Goal: Transaction & Acquisition: Purchase product/service

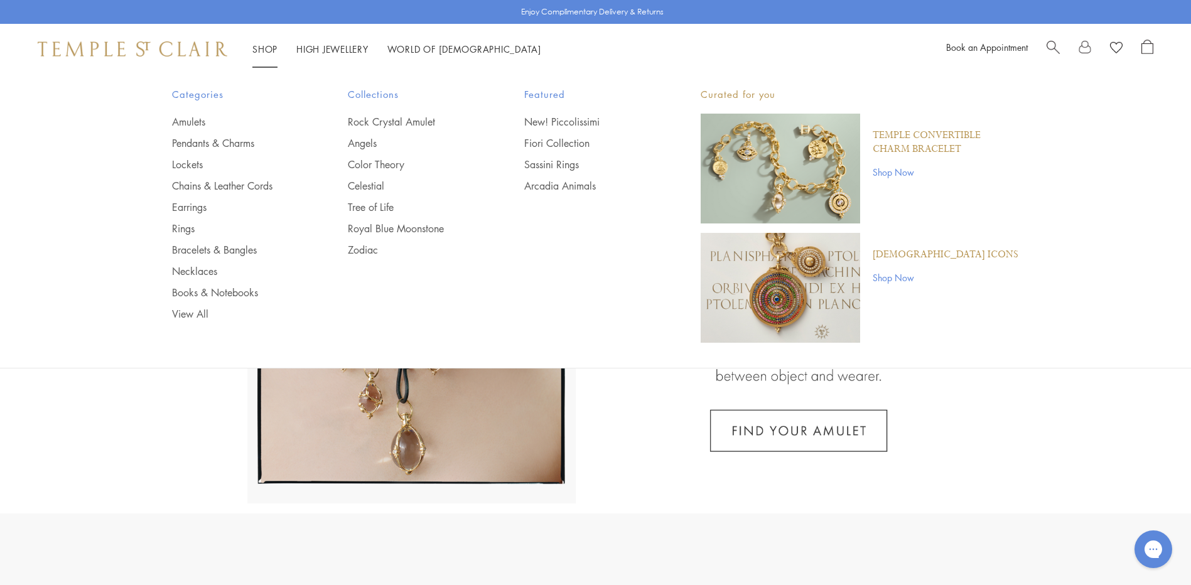
click at [264, 46] on link "Shop Shop" at bounding box center [264, 49] width 25 height 13
click at [183, 228] on link "Rings" at bounding box center [235, 229] width 126 height 14
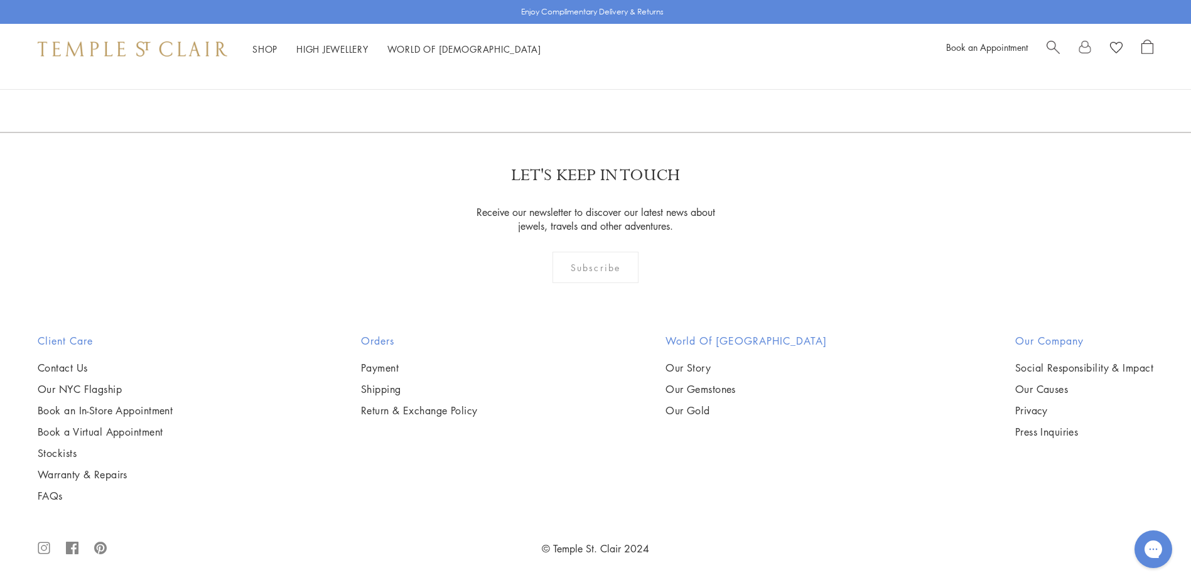
scroll to position [5461, 0]
click at [0, 0] on img at bounding box center [0, 0] width 0 height 0
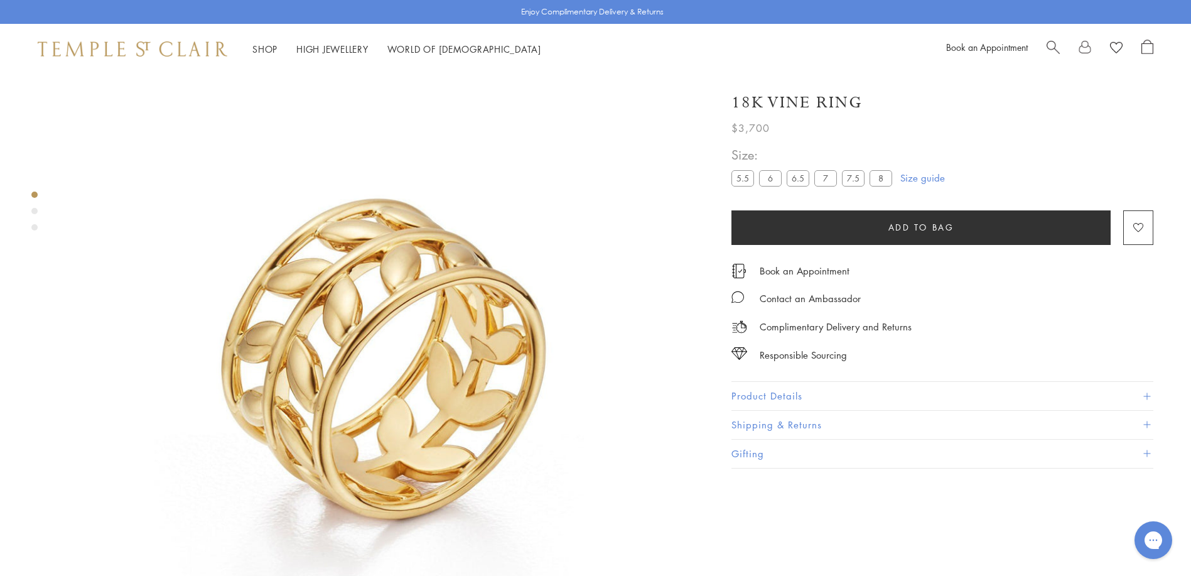
click at [876, 180] on label "8" at bounding box center [880, 178] width 23 height 16
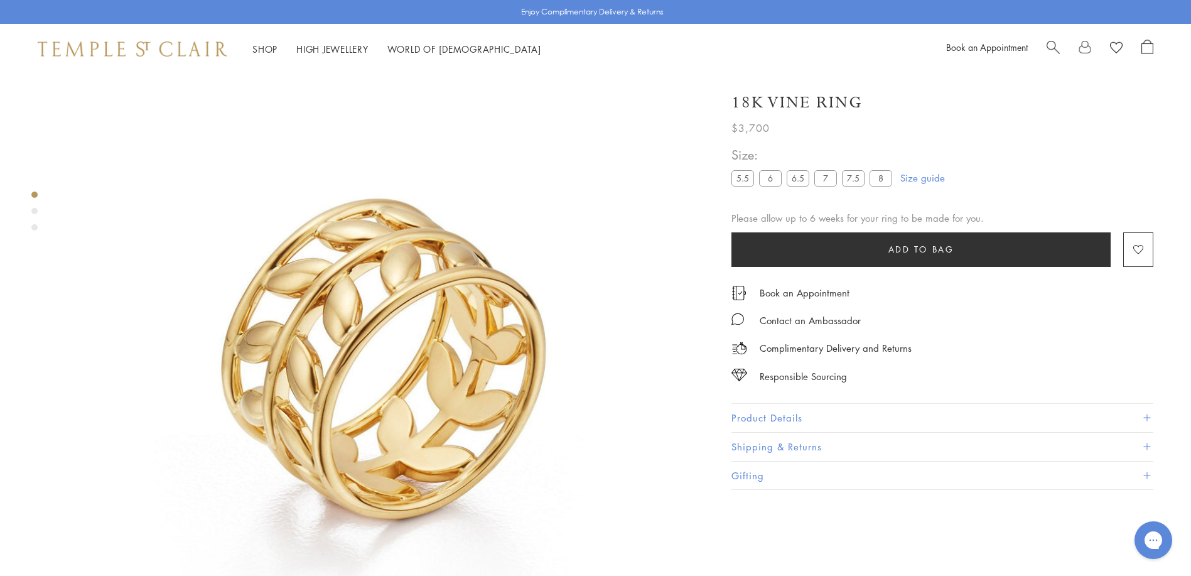
click at [36, 207] on div "Product gallery navigation" at bounding box center [34, 214] width 6 height 52
click at [390, 387] on img at bounding box center [382, 319] width 638 height 638
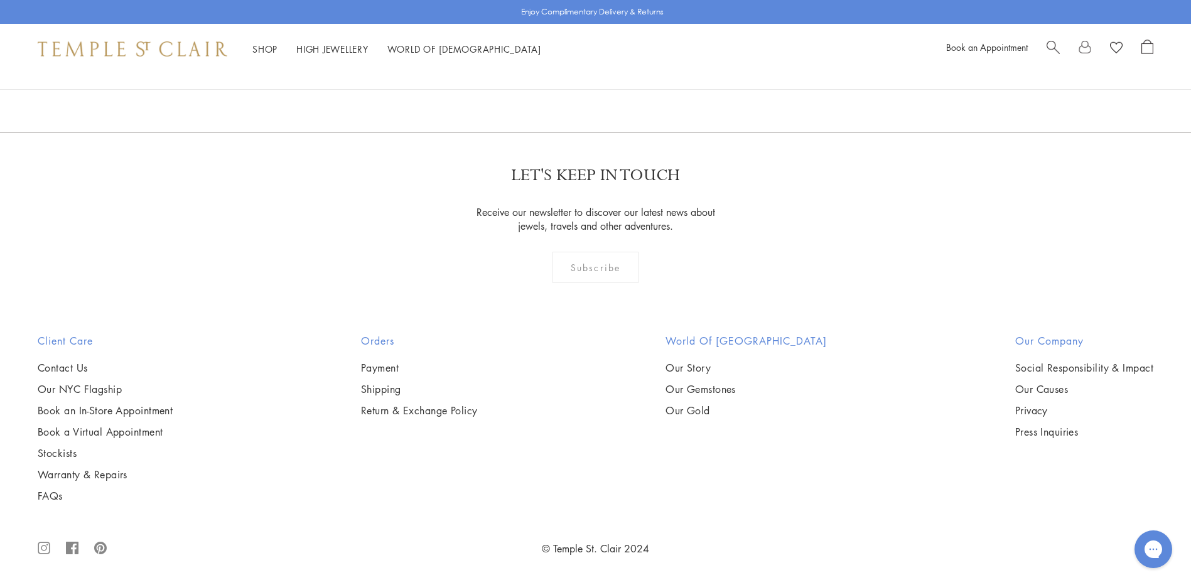
scroll to position [5270, 0]
click at [0, 0] on img at bounding box center [0, 0] width 0 height 0
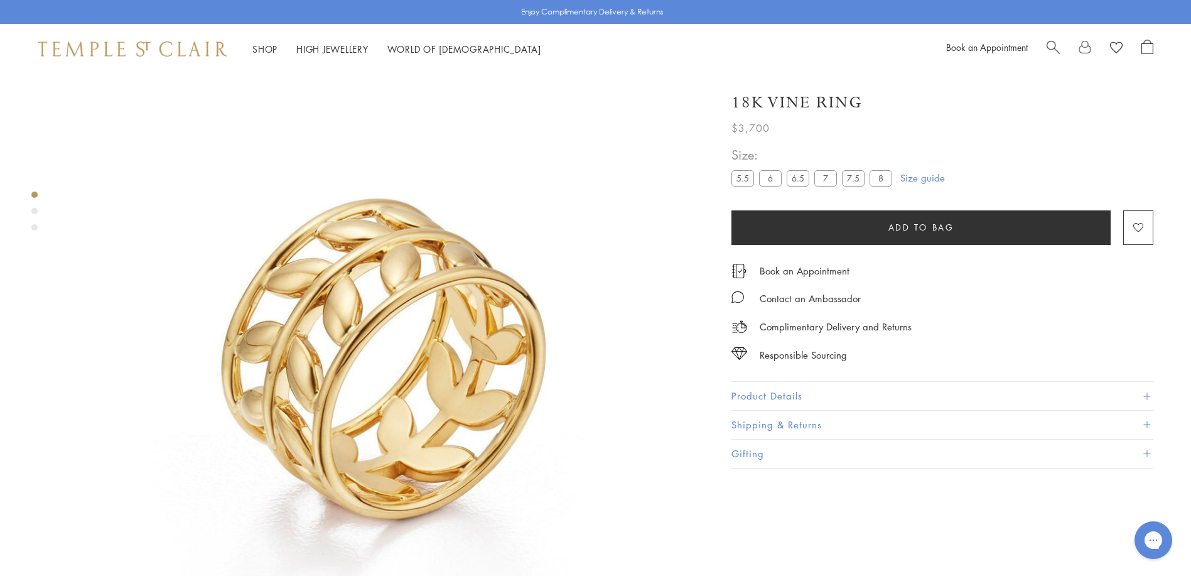
click at [38, 209] on div at bounding box center [369, 317] width 739 height 635
click at [41, 213] on div at bounding box center [369, 317] width 739 height 635
click at [34, 225] on div "Product gallery navigation" at bounding box center [34, 227] width 6 height 6
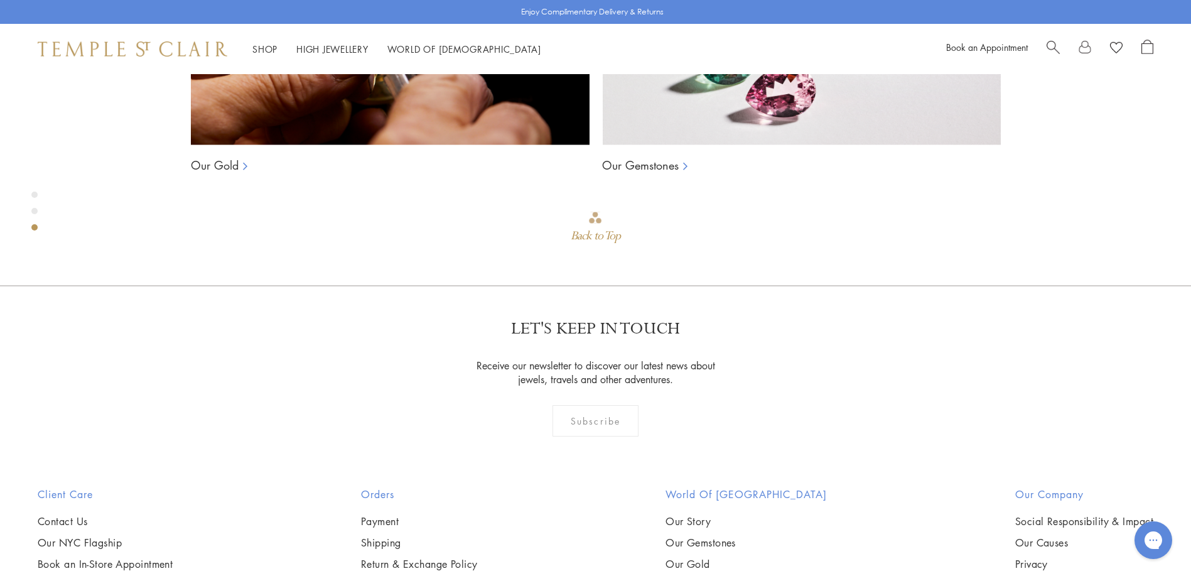
scroll to position [1301, 0]
click at [36, 212] on div "Product gallery navigation" at bounding box center [34, 211] width 6 height 6
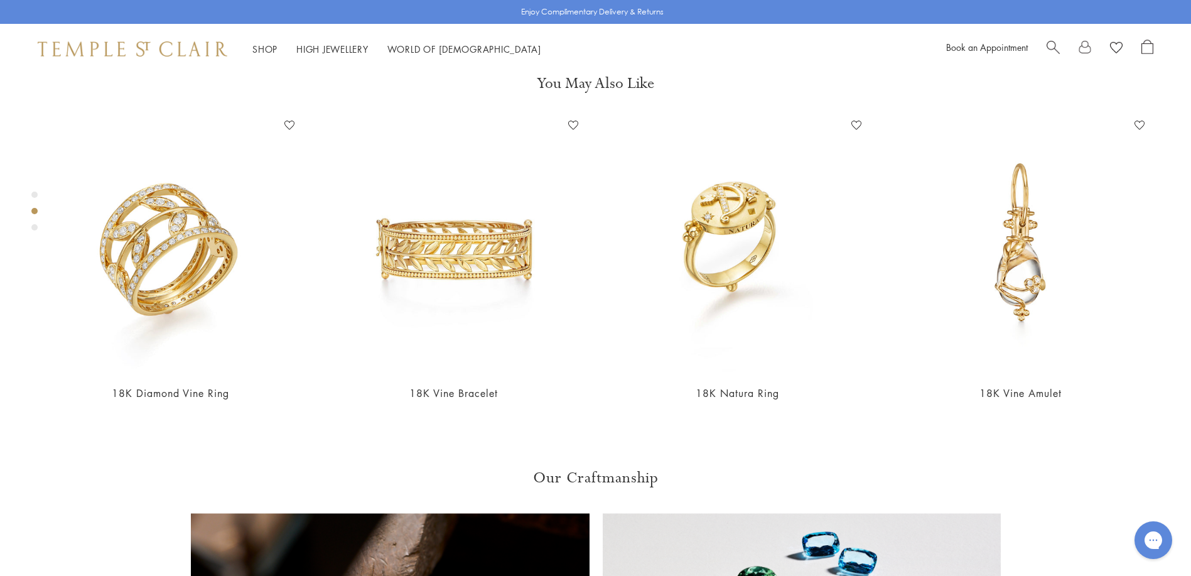
scroll to position [662, 0]
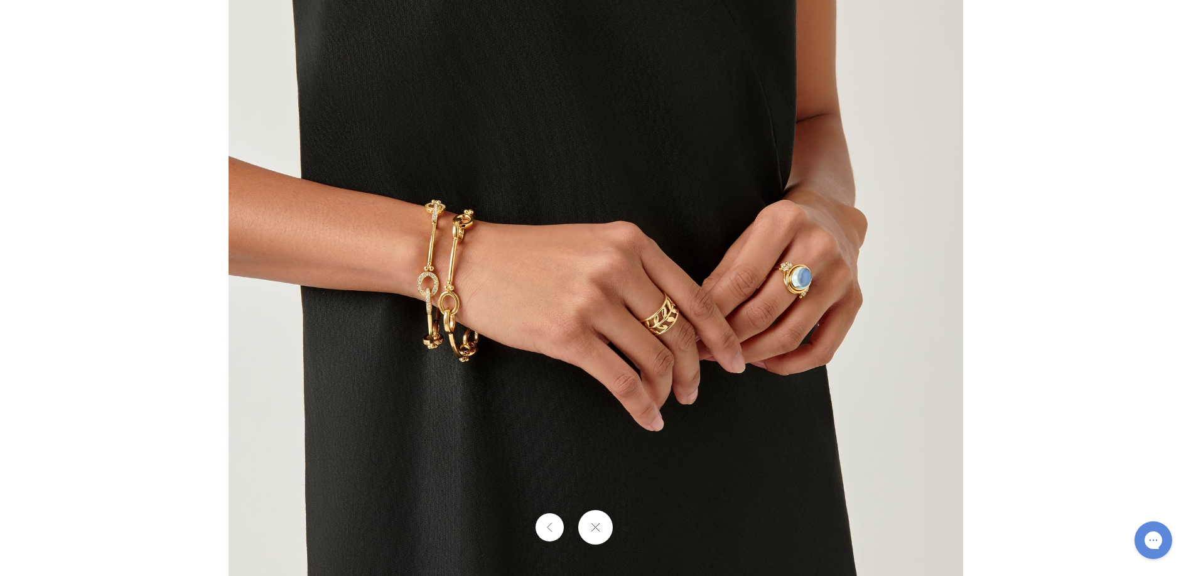
click at [539, 529] on button at bounding box center [549, 527] width 28 height 28
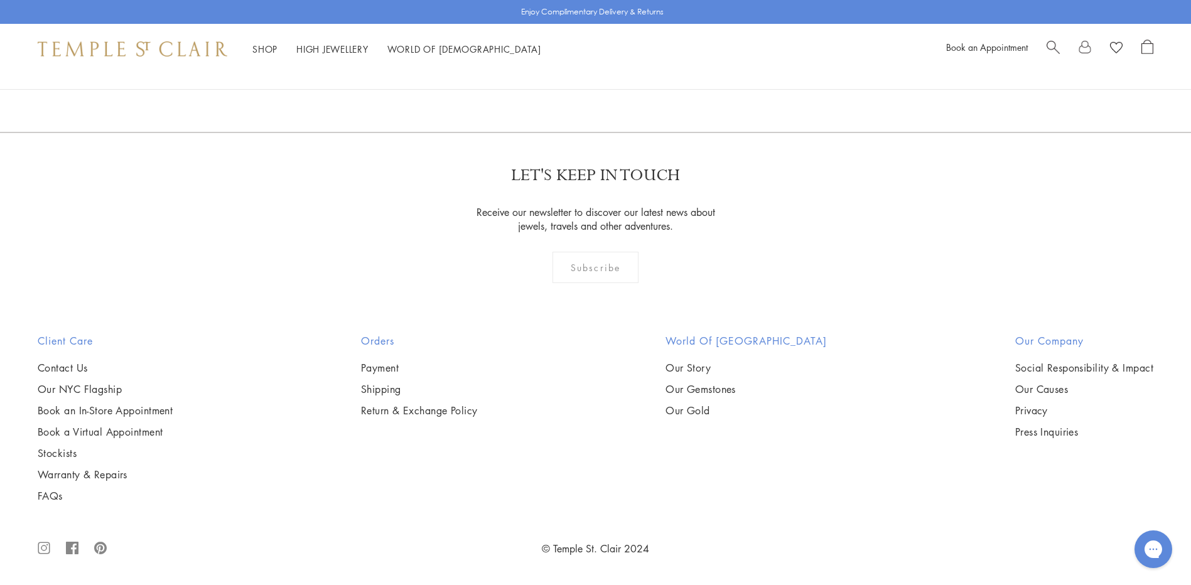
click at [0, 0] on img at bounding box center [0, 0] width 0 height 0
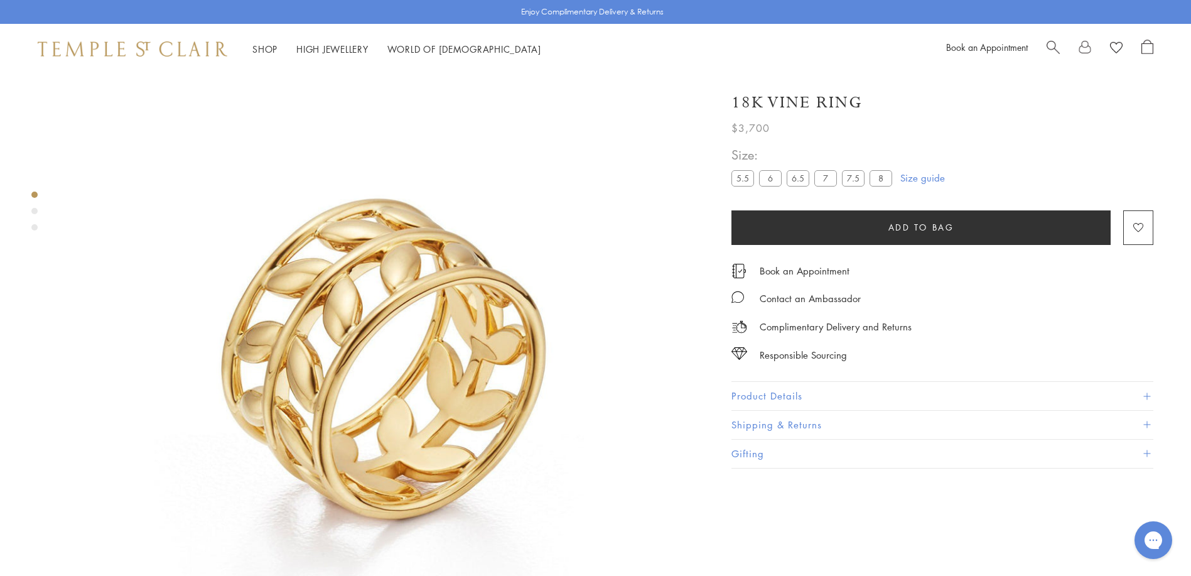
click at [819, 393] on button "Product Details" at bounding box center [942, 396] width 422 height 28
